Goal: Navigation & Orientation: Find specific page/section

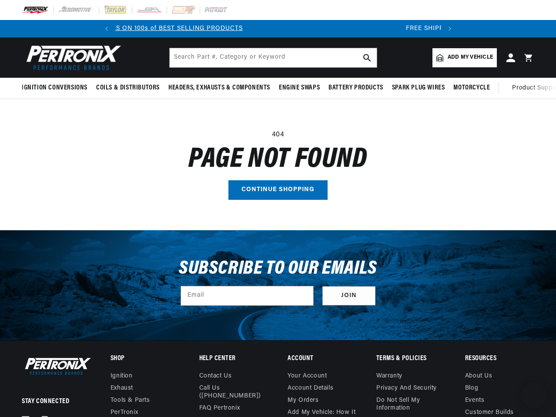
scroll to position [0, 324]
click at [278, 209] on main "404 Page not found Continue shopping" at bounding box center [278, 164] width 556 height 131
click at [107, 29] on icon "Translation missing: en.sections.announcements.previous_announcement" at bounding box center [106, 29] width 3 height 4
click at [73, 29] on slideshow-component "SHOP MAIL-IN REBATES ON 100s of BEST SELLING PRODUCTS FREE SHIPPING ON ORDERS O…" at bounding box center [278, 28] width 556 height 17
click at [309, 29] on span "FREE SHIPPING ON ORDERS OVER $109" at bounding box center [279, 28] width 127 height 7
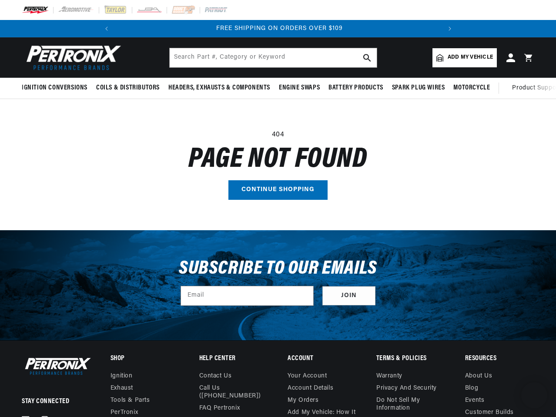
click at [449, 29] on icon "Translation missing: en.sections.announcements.next_announcement" at bounding box center [449, 29] width 3 height 4
click at [56, 88] on span "Ignition Conversions" at bounding box center [55, 87] width 66 height 9
click at [127, 88] on span "Coils & Distributors" at bounding box center [127, 87] width 63 height 9
click at [218, 88] on span "Headers, Exhausts & Components" at bounding box center [219, 87] width 102 height 9
click at [299, 88] on span "Engine Swaps" at bounding box center [299, 87] width 41 height 9
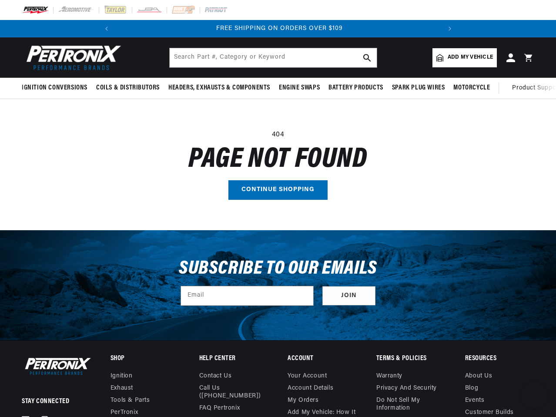
scroll to position [0, 0]
click at [356, 88] on span "Battery Products" at bounding box center [355, 87] width 55 height 9
